Goal: Obtain resource: Obtain resource

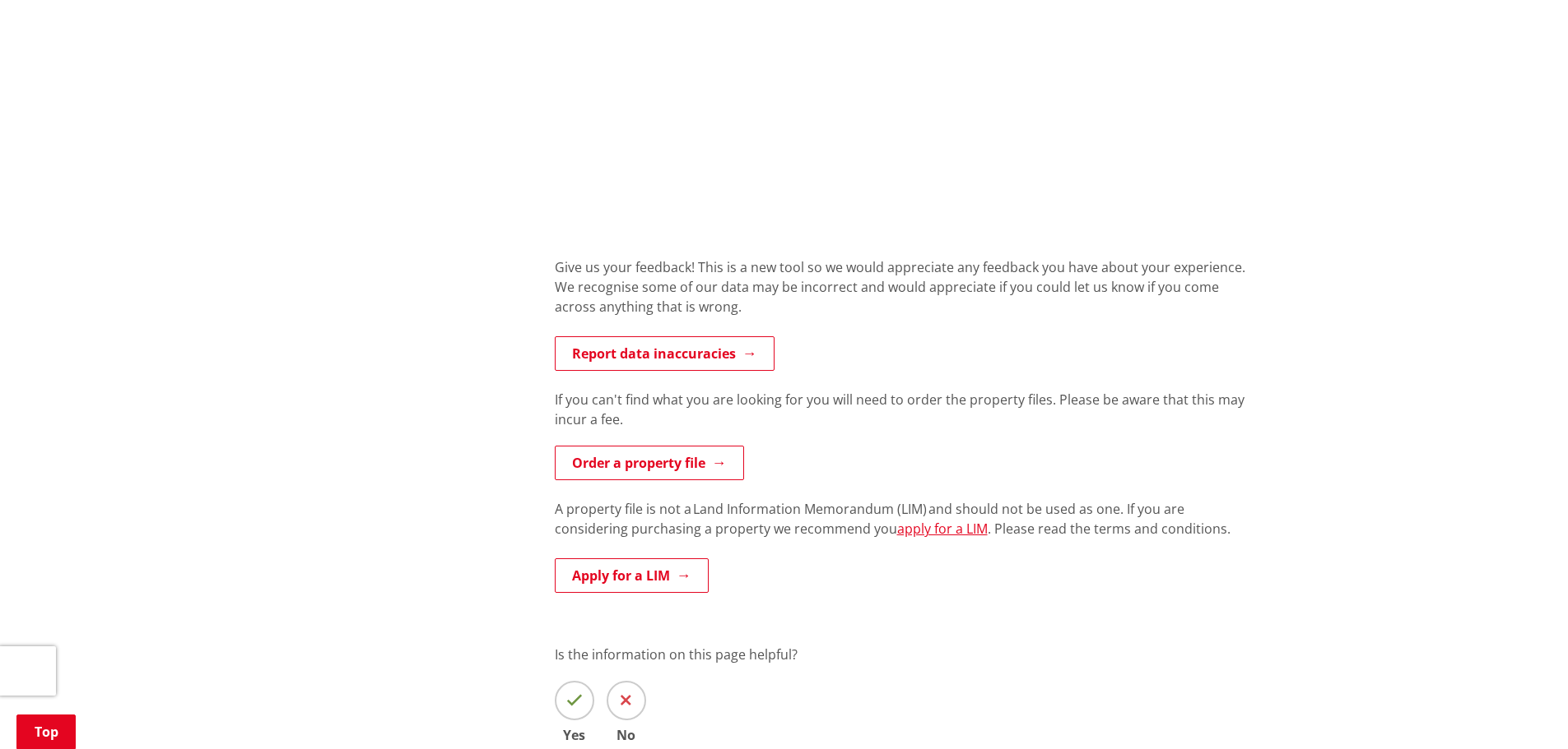
scroll to position [1234, 0]
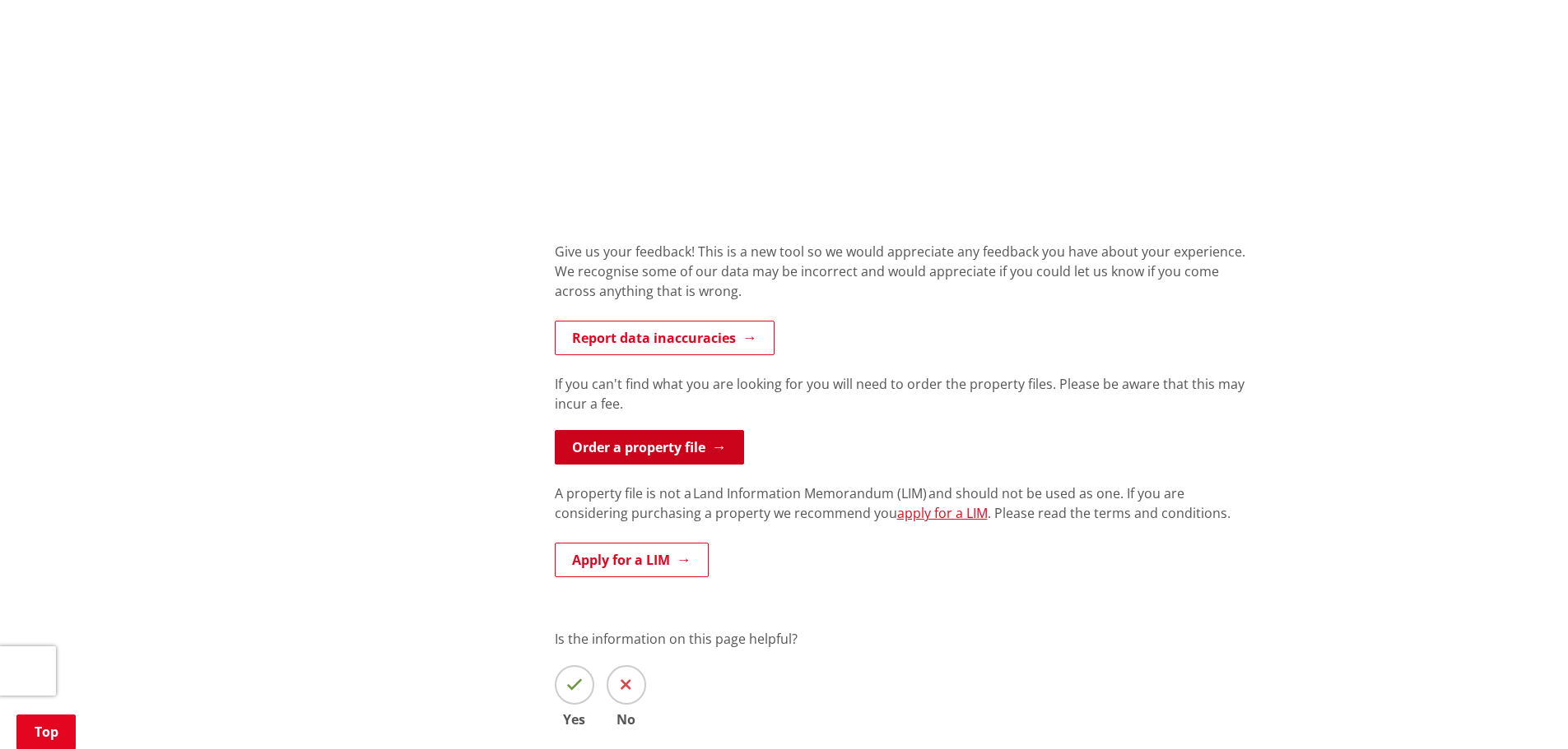
click at [717, 451] on link "Order a property file" at bounding box center [648, 447] width 189 height 35
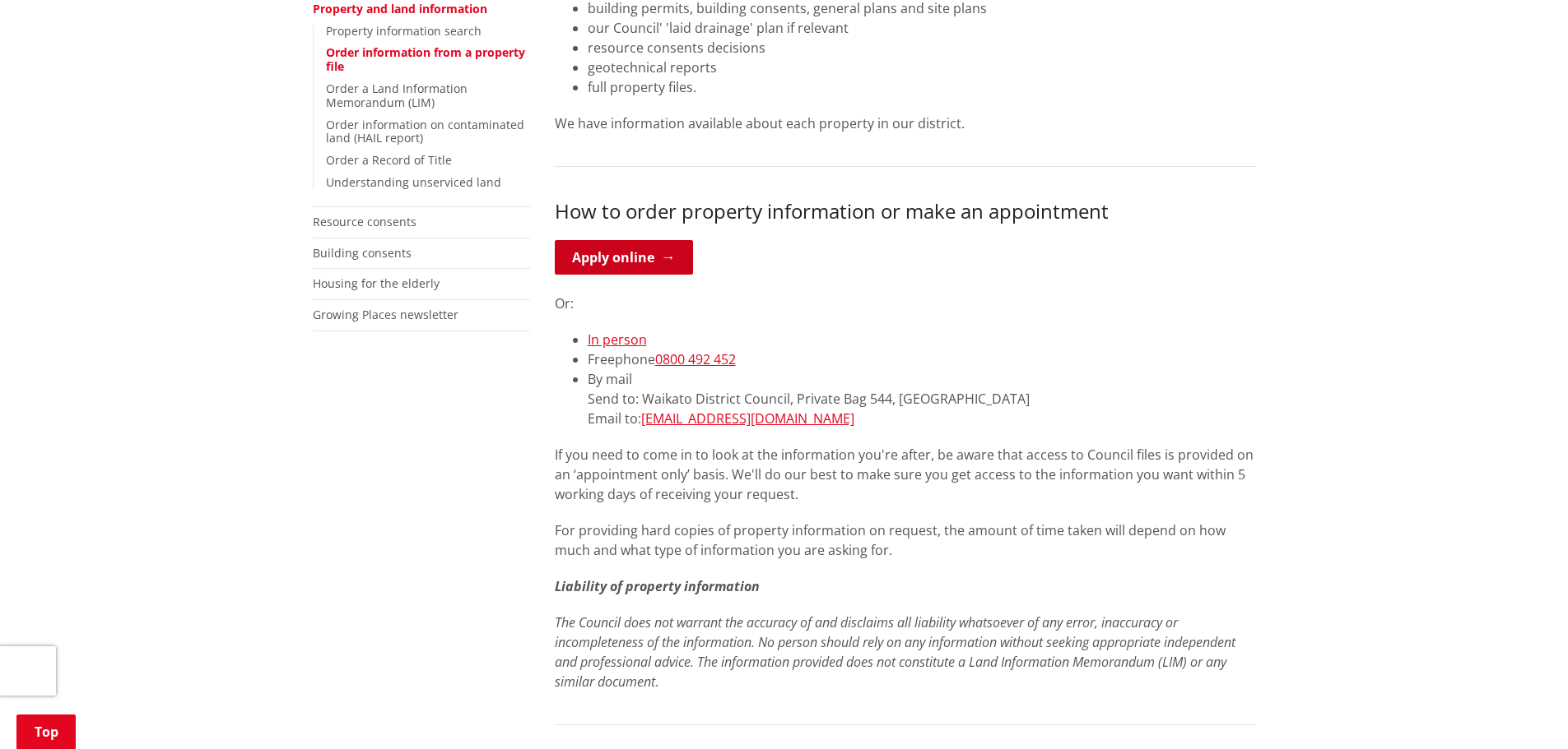
scroll to position [412, 0]
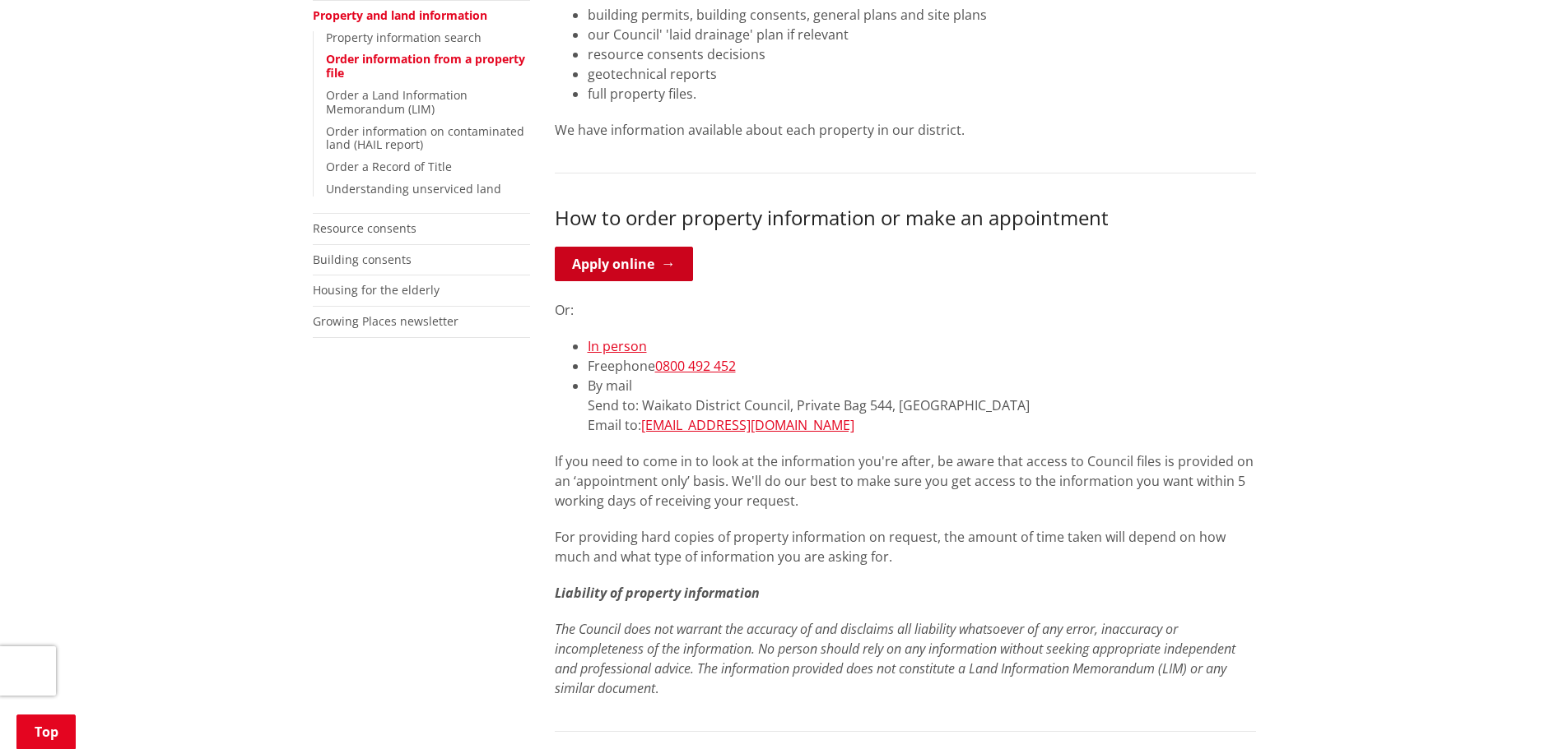
click at [680, 253] on link "Apply online" at bounding box center [623, 264] width 138 height 35
